Goal: Navigation & Orientation: Find specific page/section

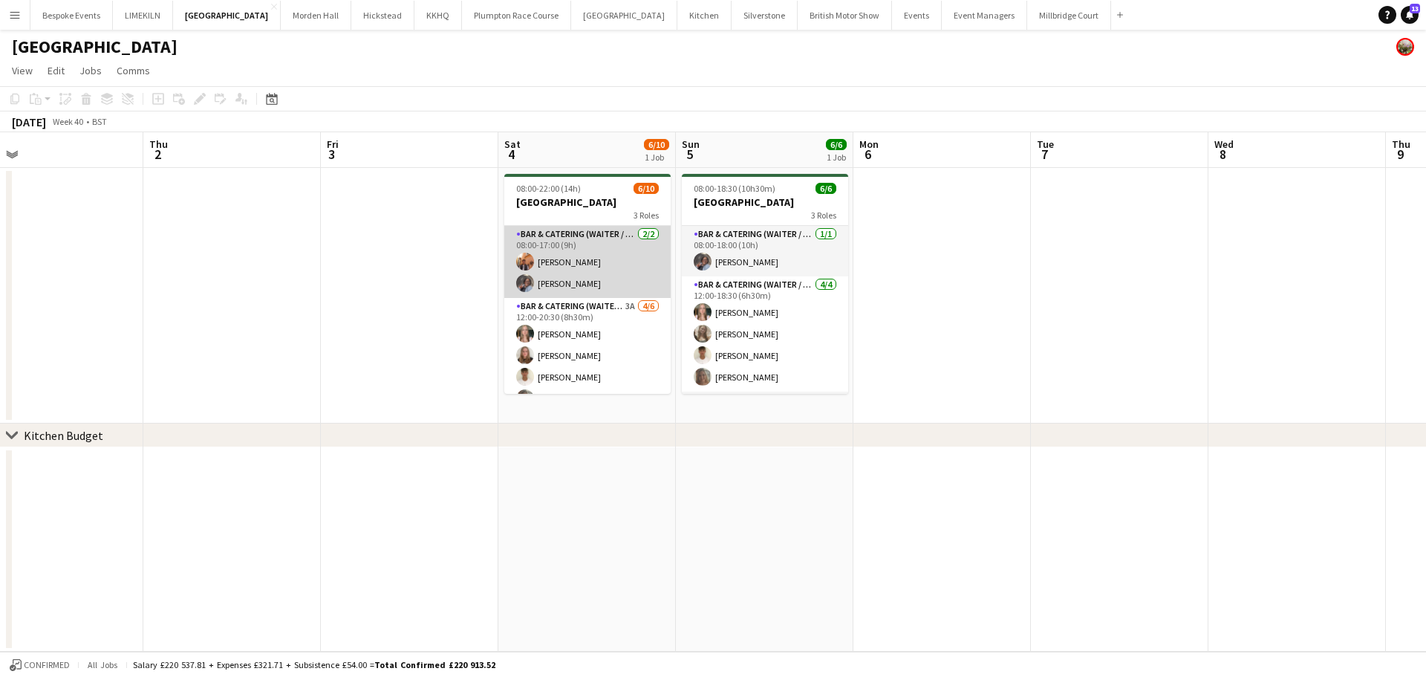
scroll to position [134, 0]
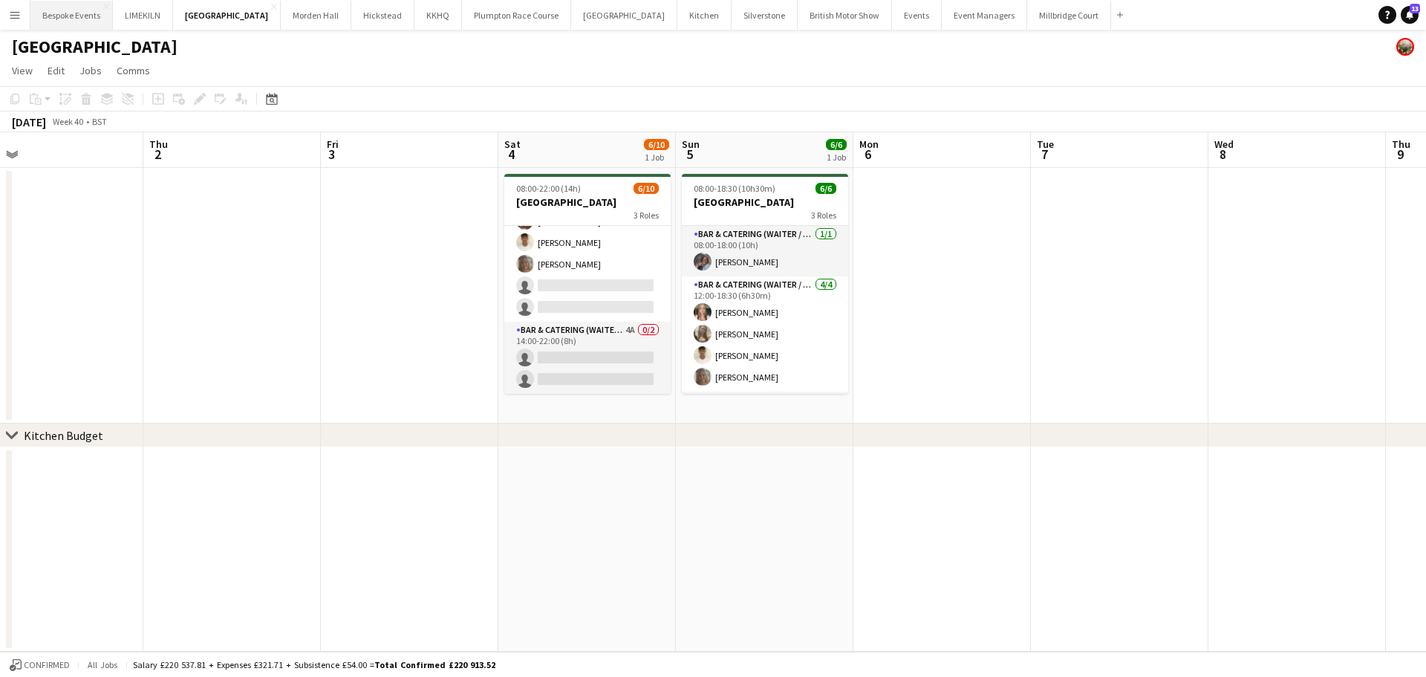
click at [81, 13] on button "Bespoke Events Close" at bounding box center [71, 15] width 82 height 29
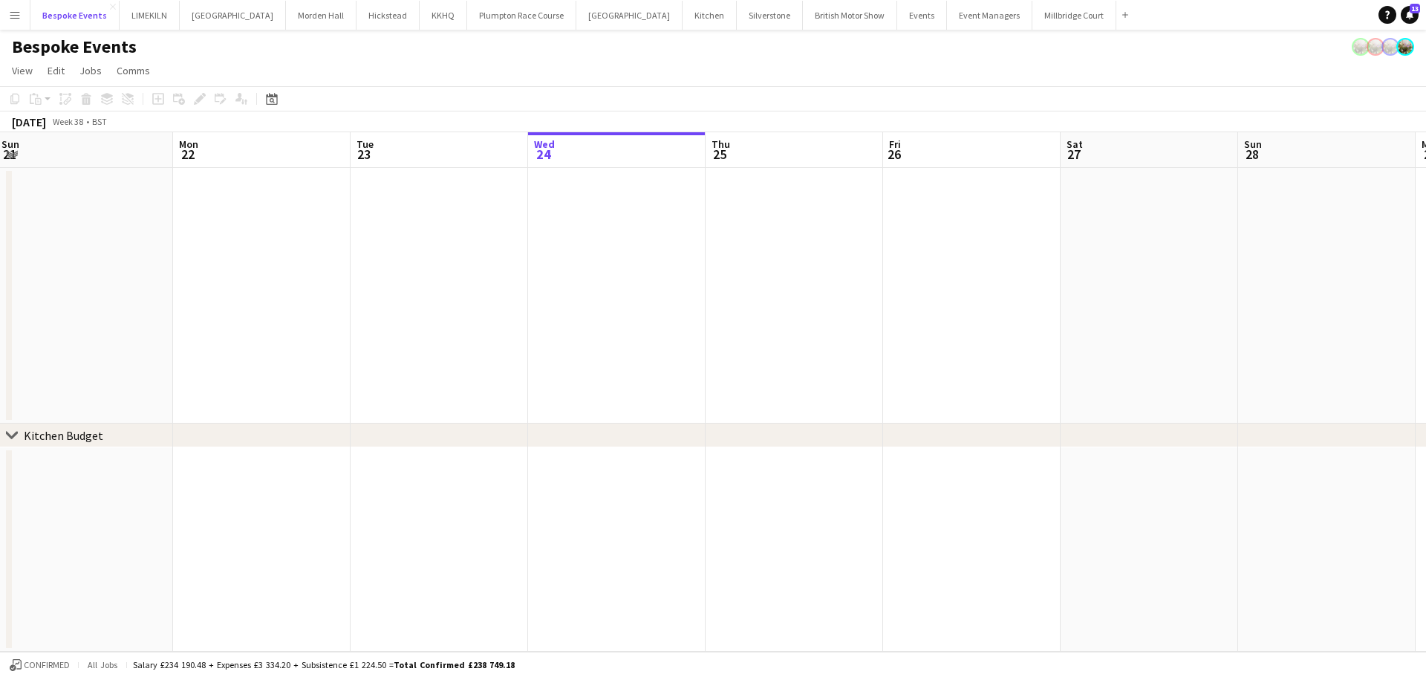
scroll to position [0, 542]
click at [141, 19] on button "LIMEKILN Close" at bounding box center [150, 15] width 60 height 29
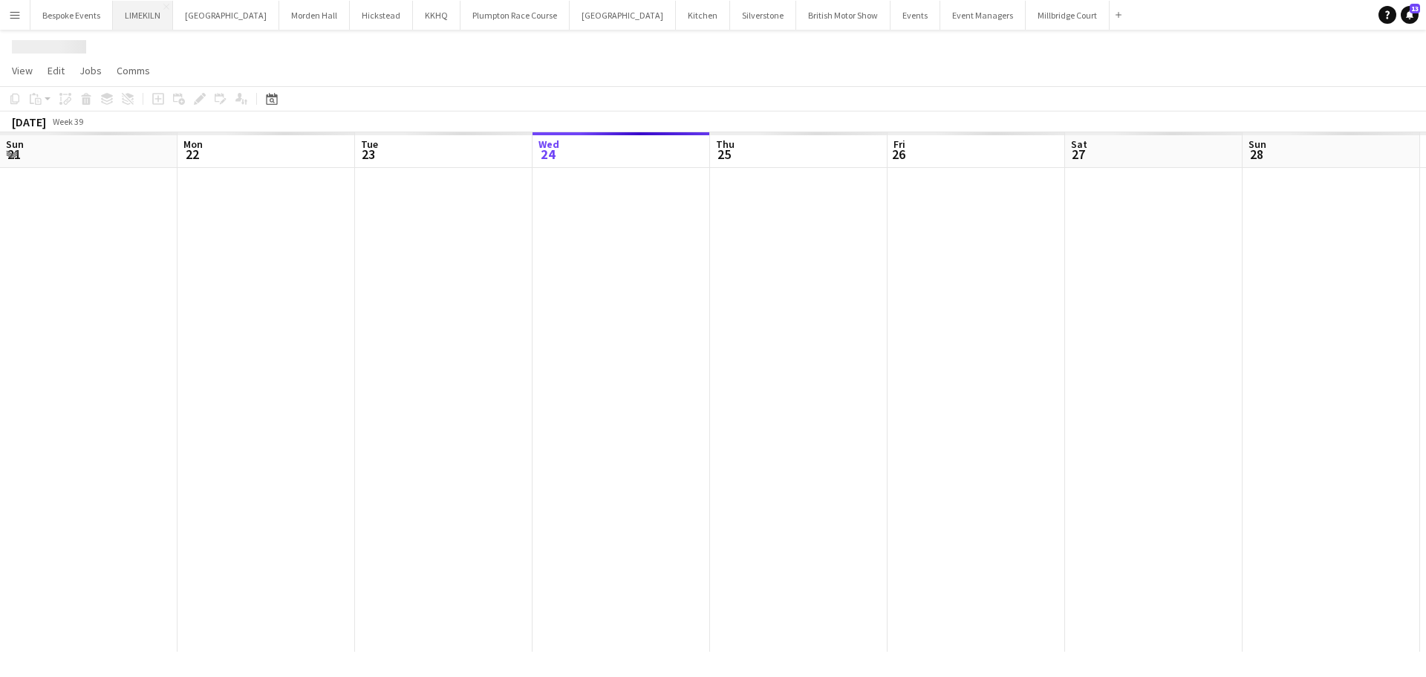
scroll to position [0, 355]
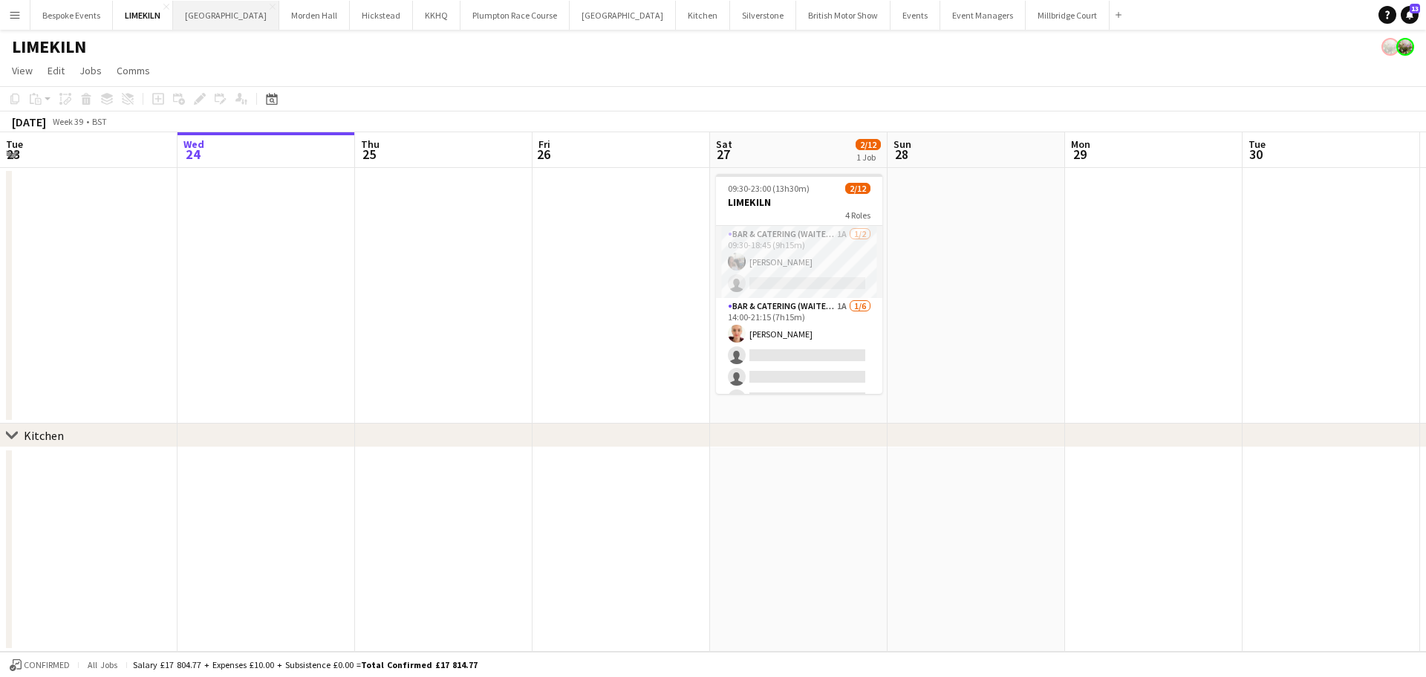
click at [216, 10] on button "[GEOGRAPHIC_DATA] Close" at bounding box center [226, 15] width 106 height 29
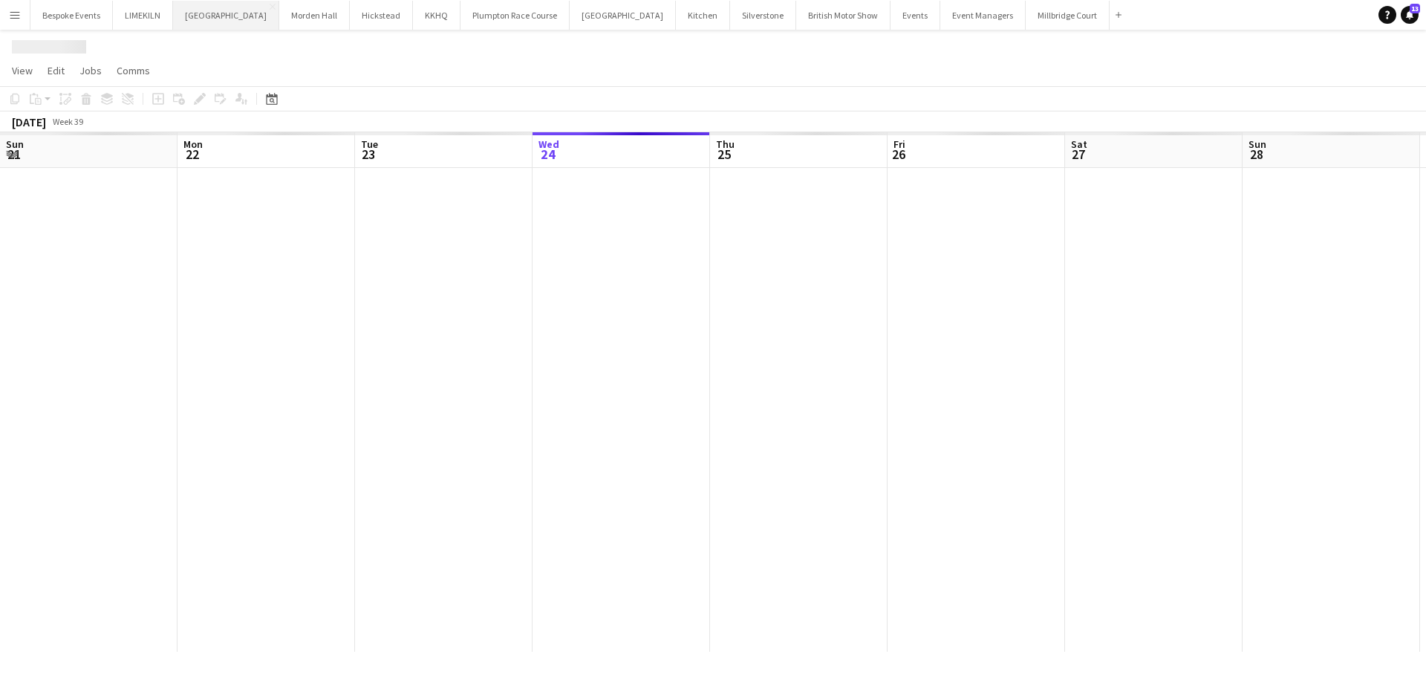
scroll to position [0, 355]
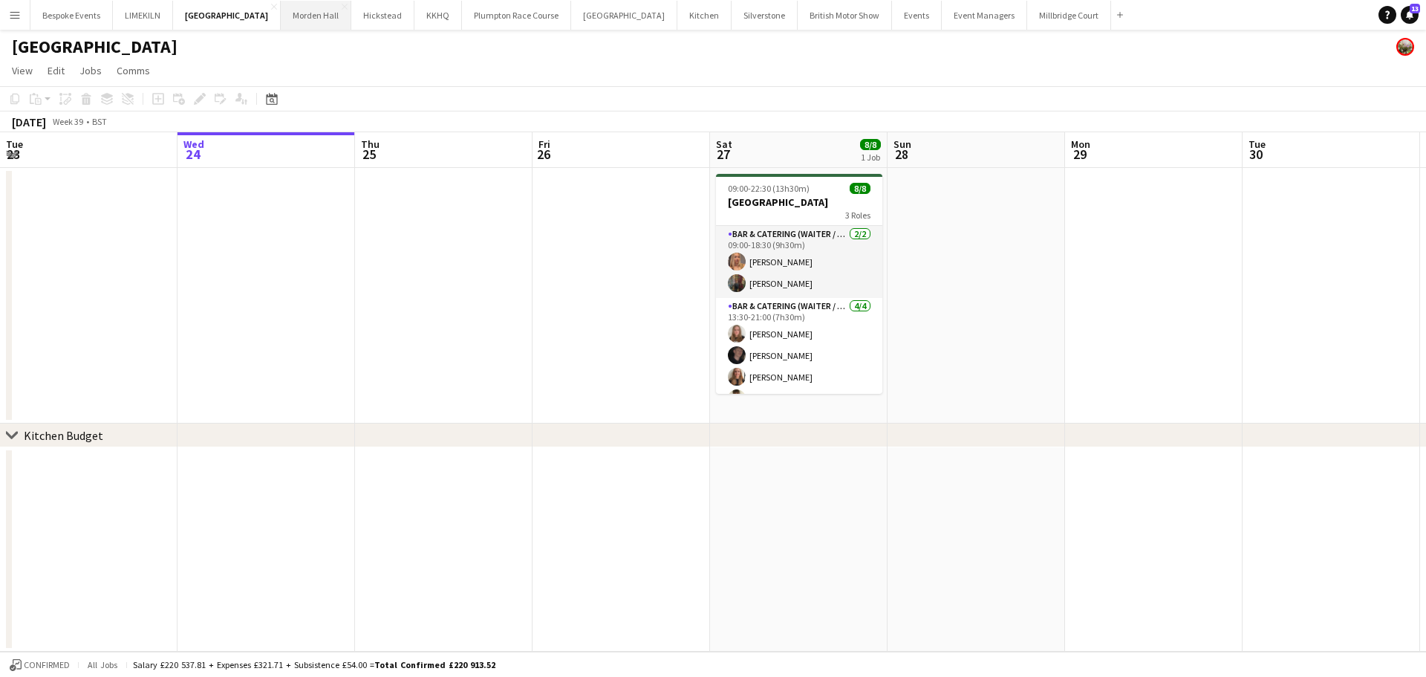
click at [285, 11] on button "[GEOGRAPHIC_DATA] Close" at bounding box center [316, 15] width 71 height 29
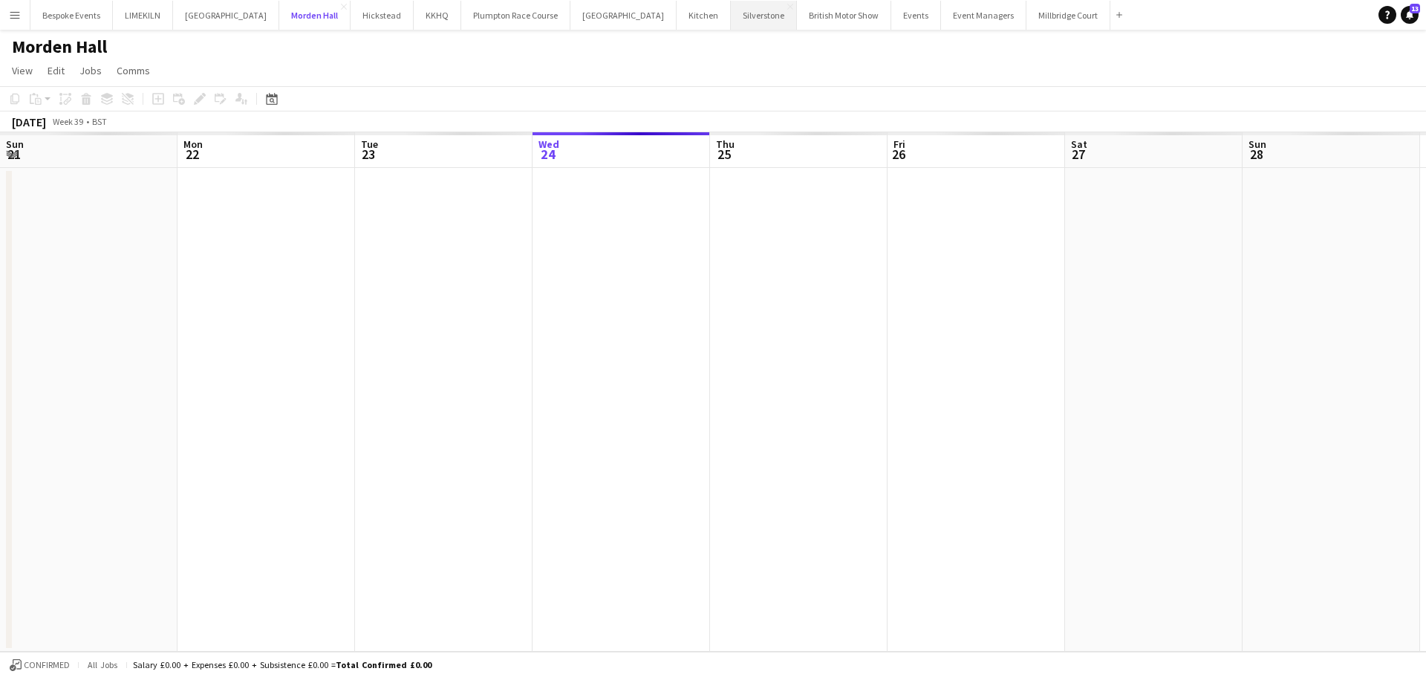
scroll to position [0, 355]
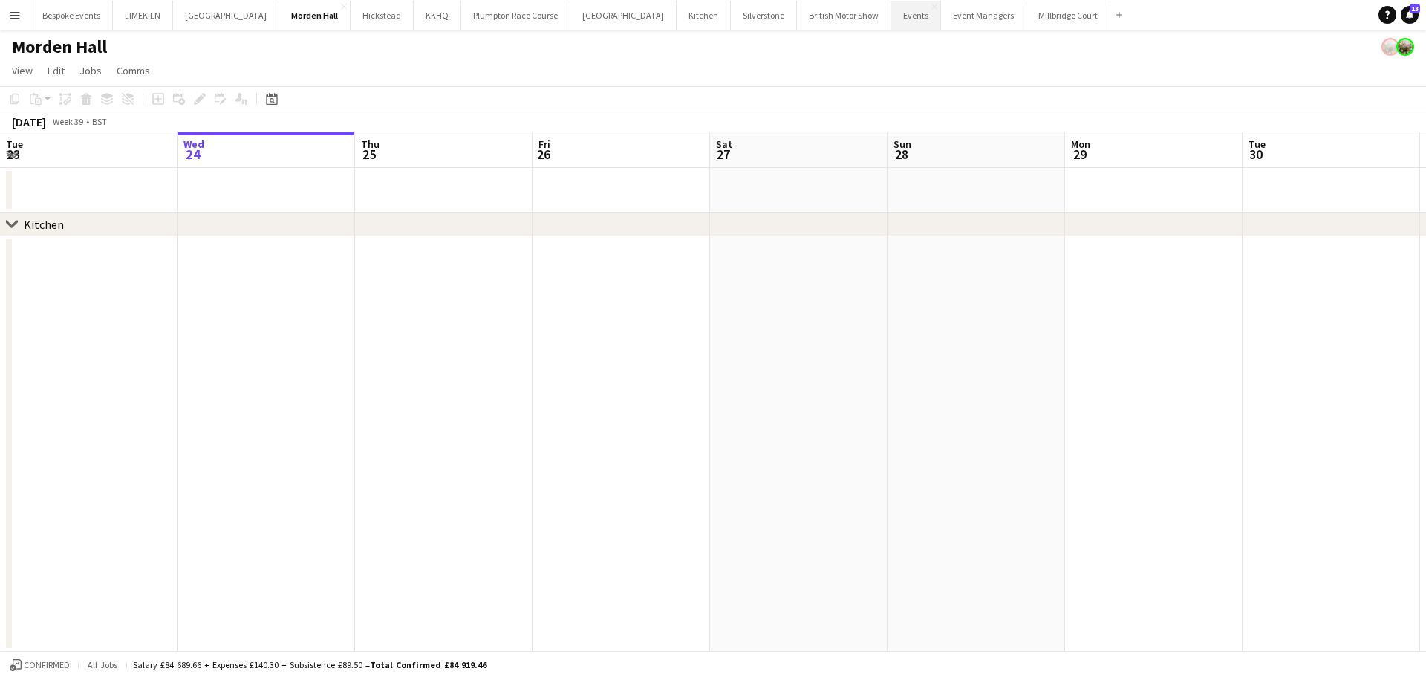
click at [892, 19] on button "Events Close" at bounding box center [917, 15] width 50 height 29
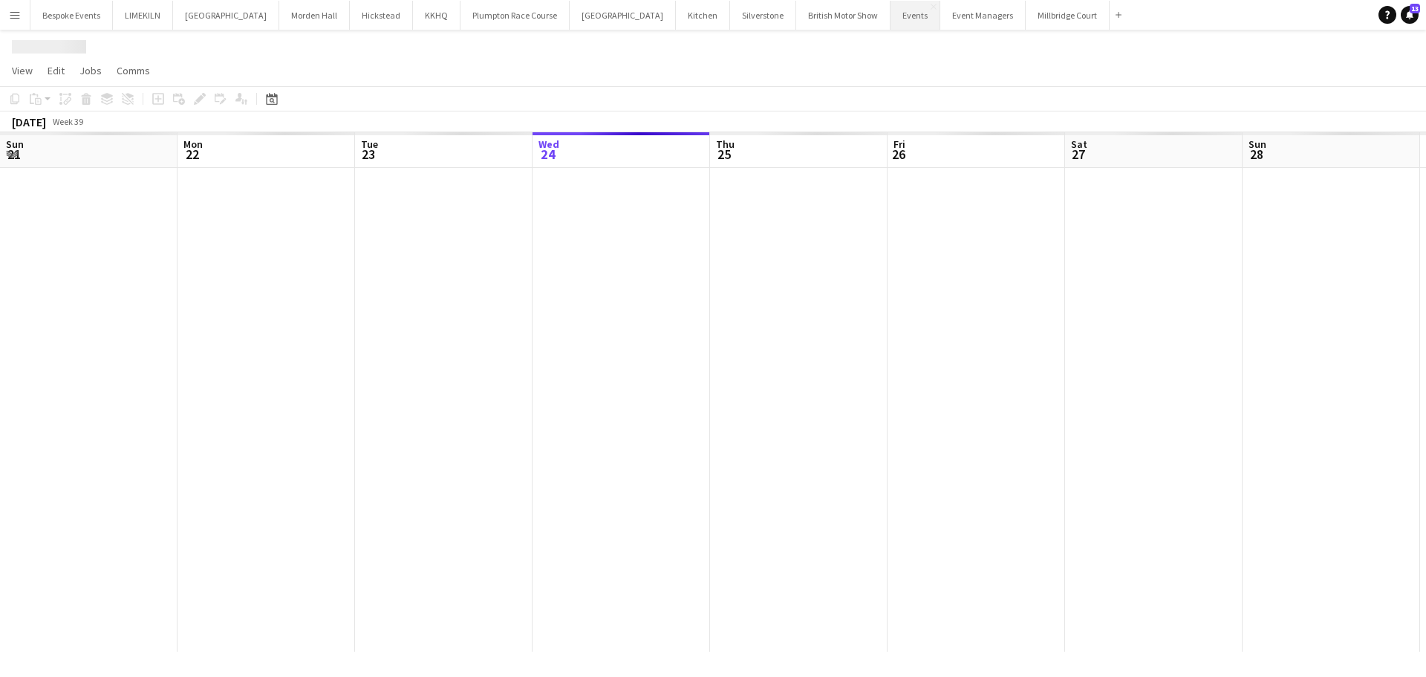
scroll to position [0, 355]
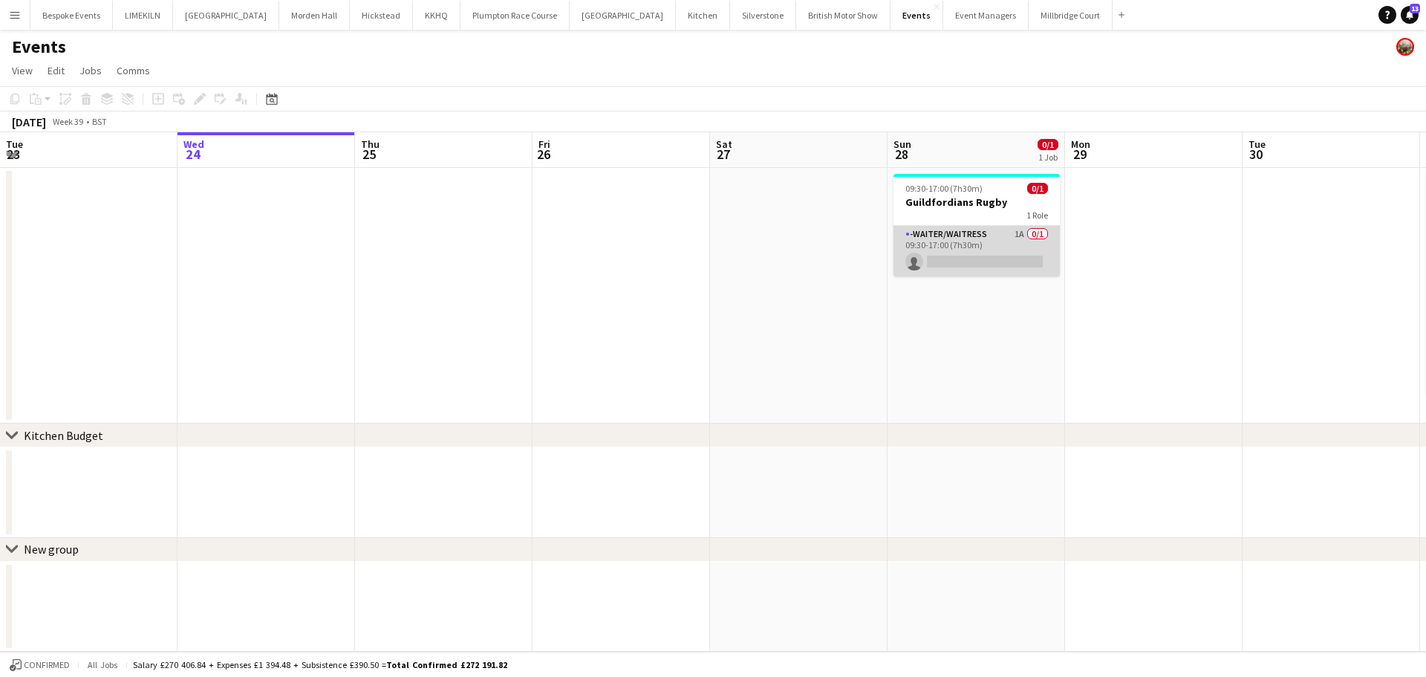
click at [941, 273] on app-card-role "-Waiter/Waitress 1A 0/1 09:30-17:00 (7h30m) single-neutral-actions" at bounding box center [977, 251] width 166 height 51
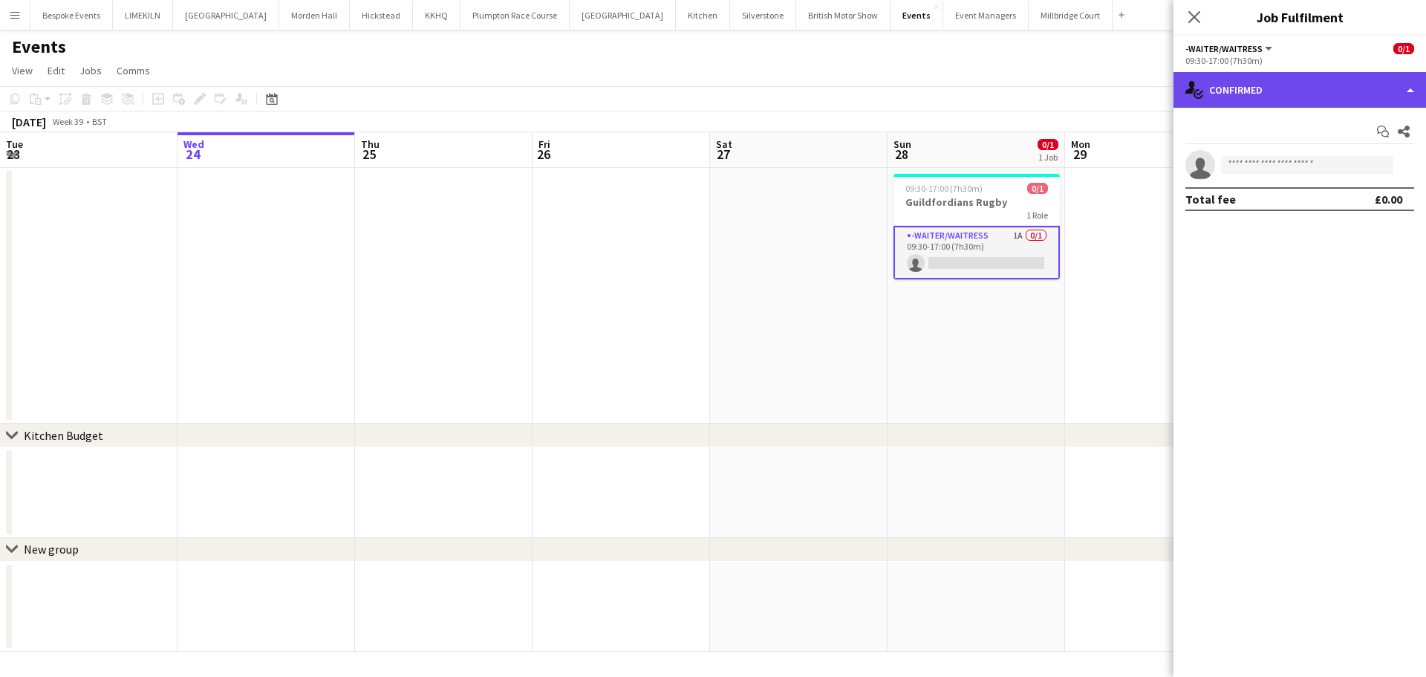
click at [1328, 100] on div "single-neutral-actions-check-2 Confirmed" at bounding box center [1300, 90] width 253 height 36
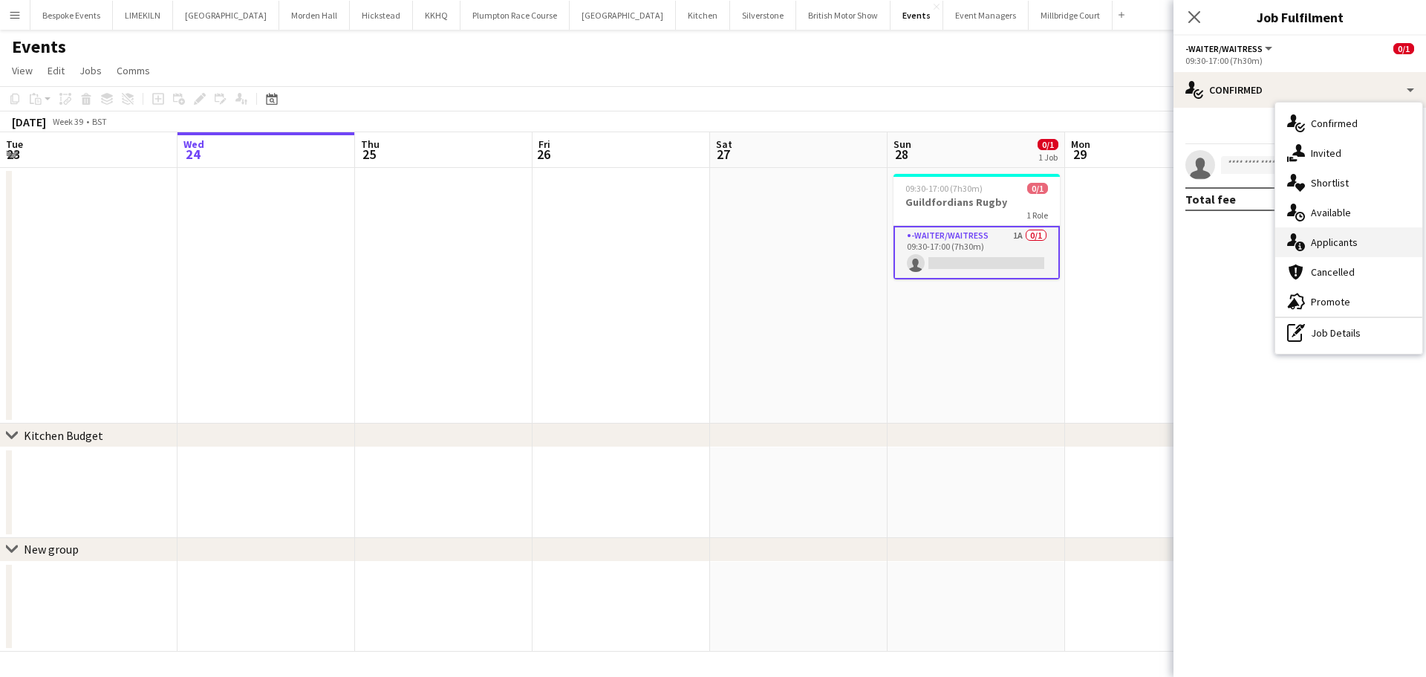
click at [1393, 238] on div "single-neutral-actions-information Applicants" at bounding box center [1349, 242] width 147 height 30
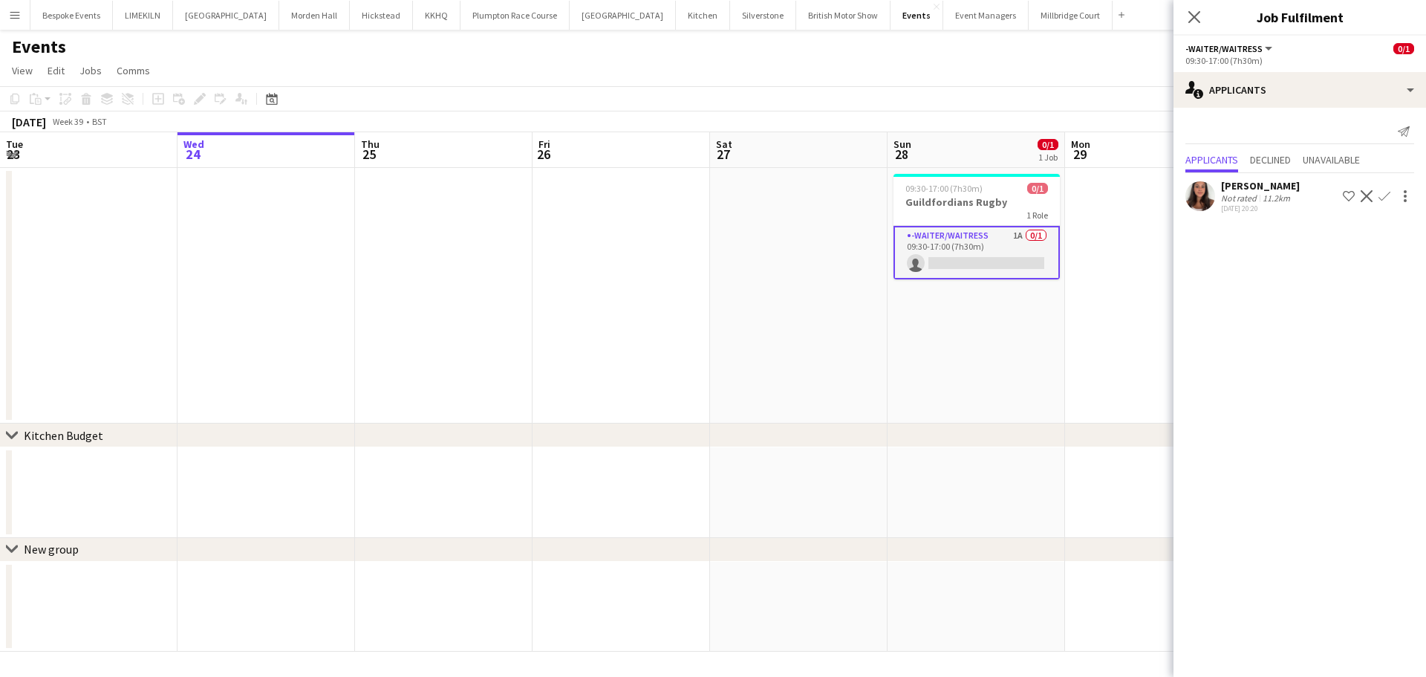
click at [938, 314] on app-date-cell "09:30-17:00 (7h30m) 0/1 Guildfordians Rugby 1 Role -Waiter/Waitress 1A 0/1 09:3…" at bounding box center [977, 296] width 178 height 256
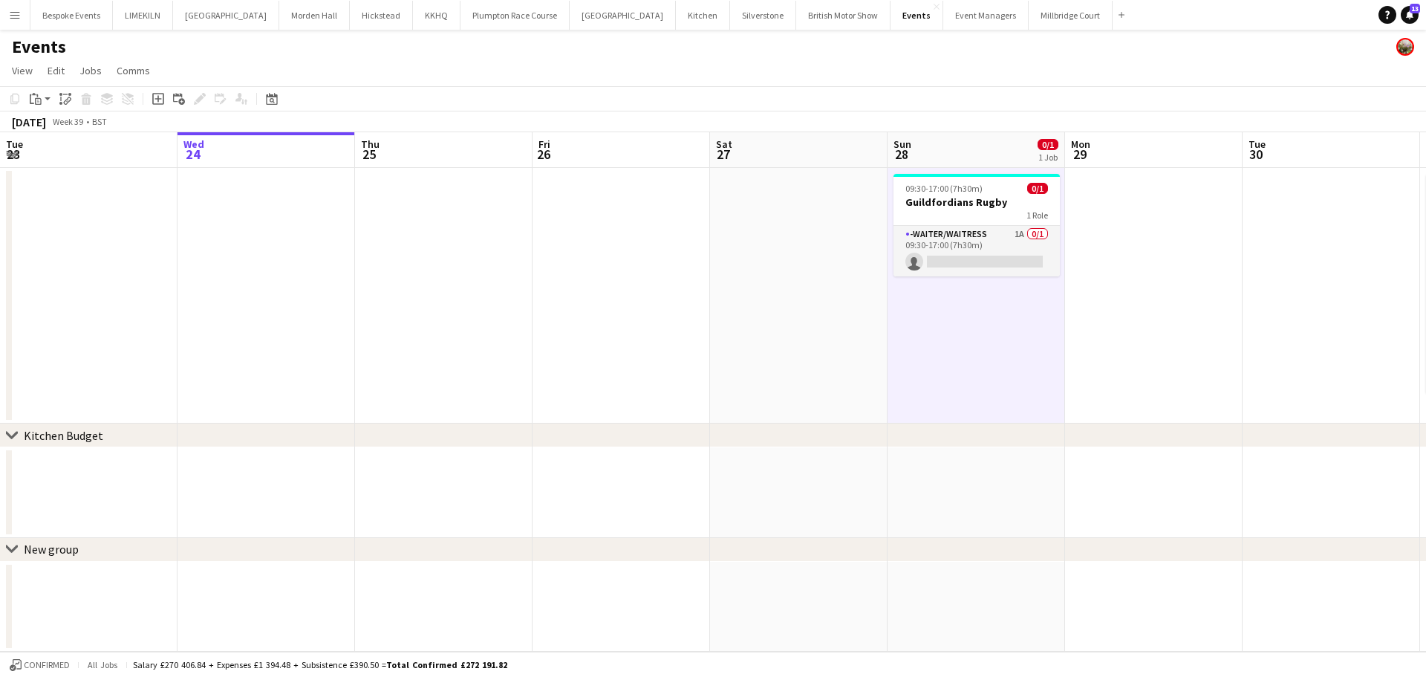
click at [13, 27] on button "Menu" at bounding box center [15, 15] width 30 height 30
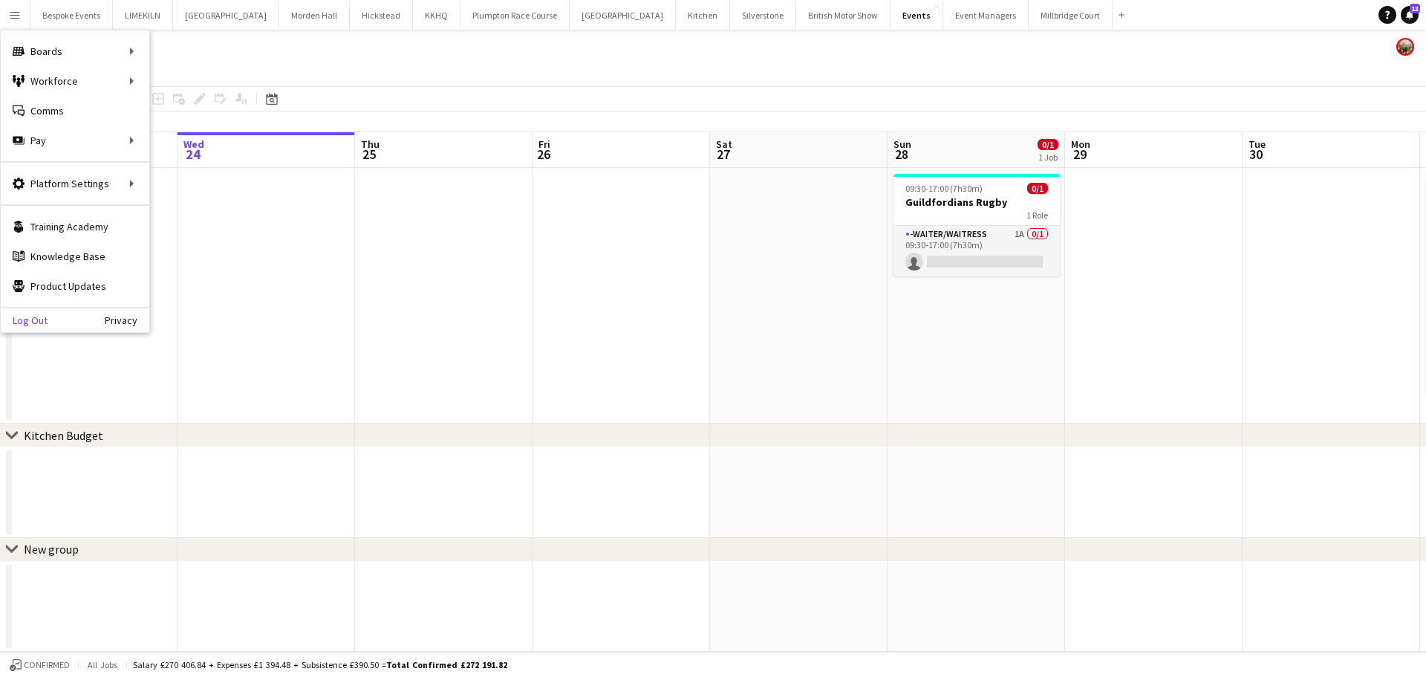
click at [25, 319] on link "Log Out" at bounding box center [24, 320] width 47 height 12
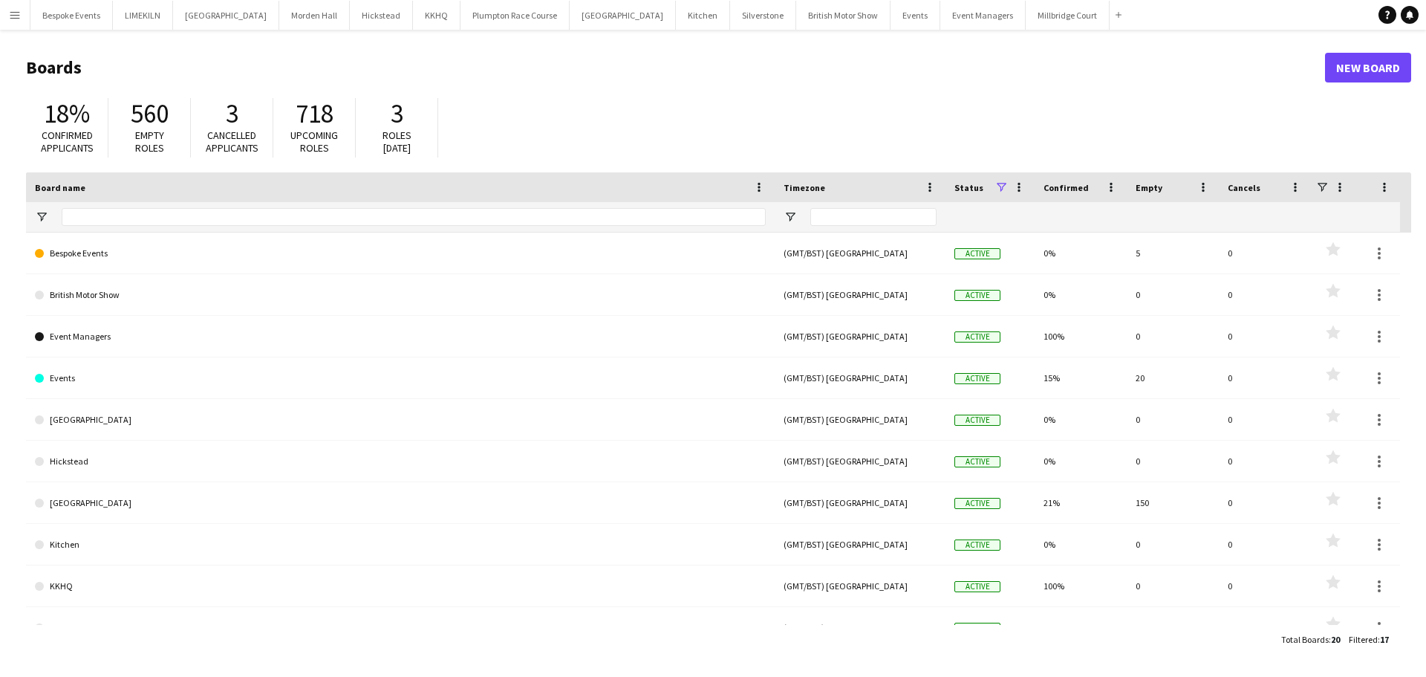
click at [19, 16] on app-icon "Menu" at bounding box center [15, 15] width 12 height 12
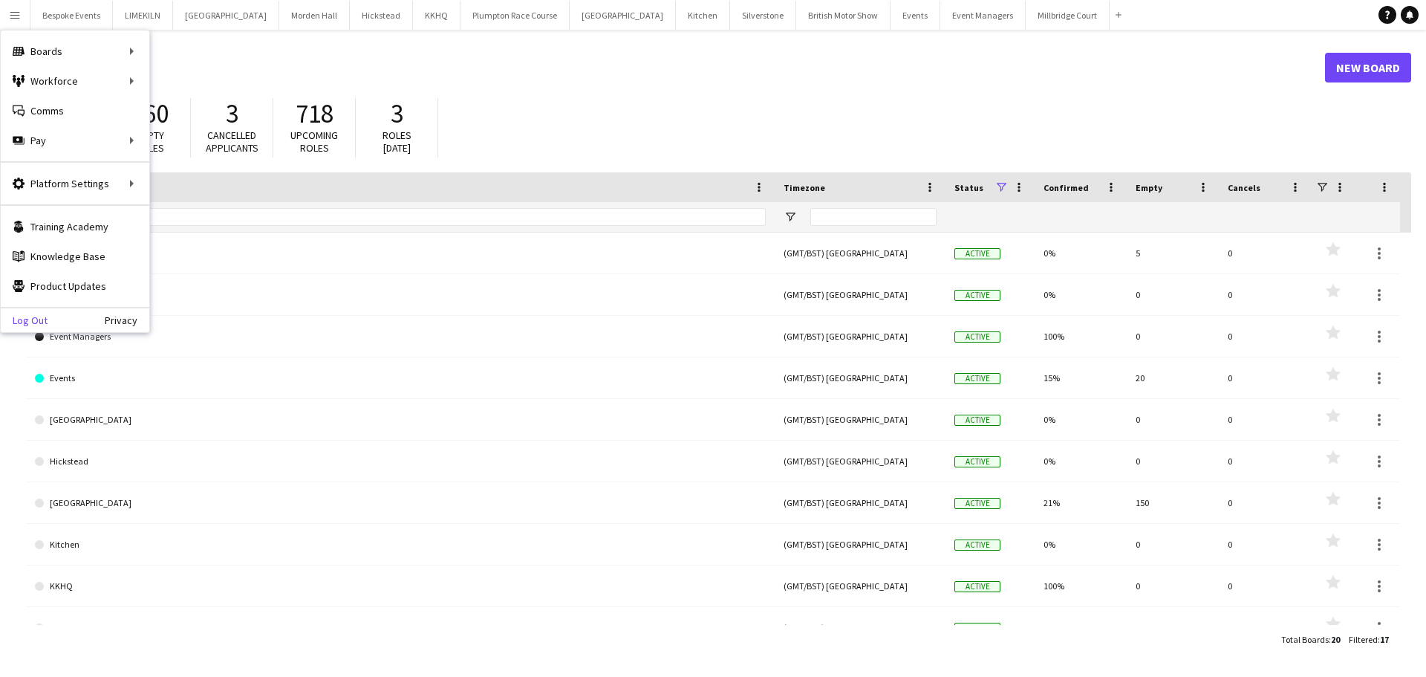
click at [20, 317] on link "Log Out" at bounding box center [24, 320] width 47 height 12
